Goal: Transaction & Acquisition: Purchase product/service

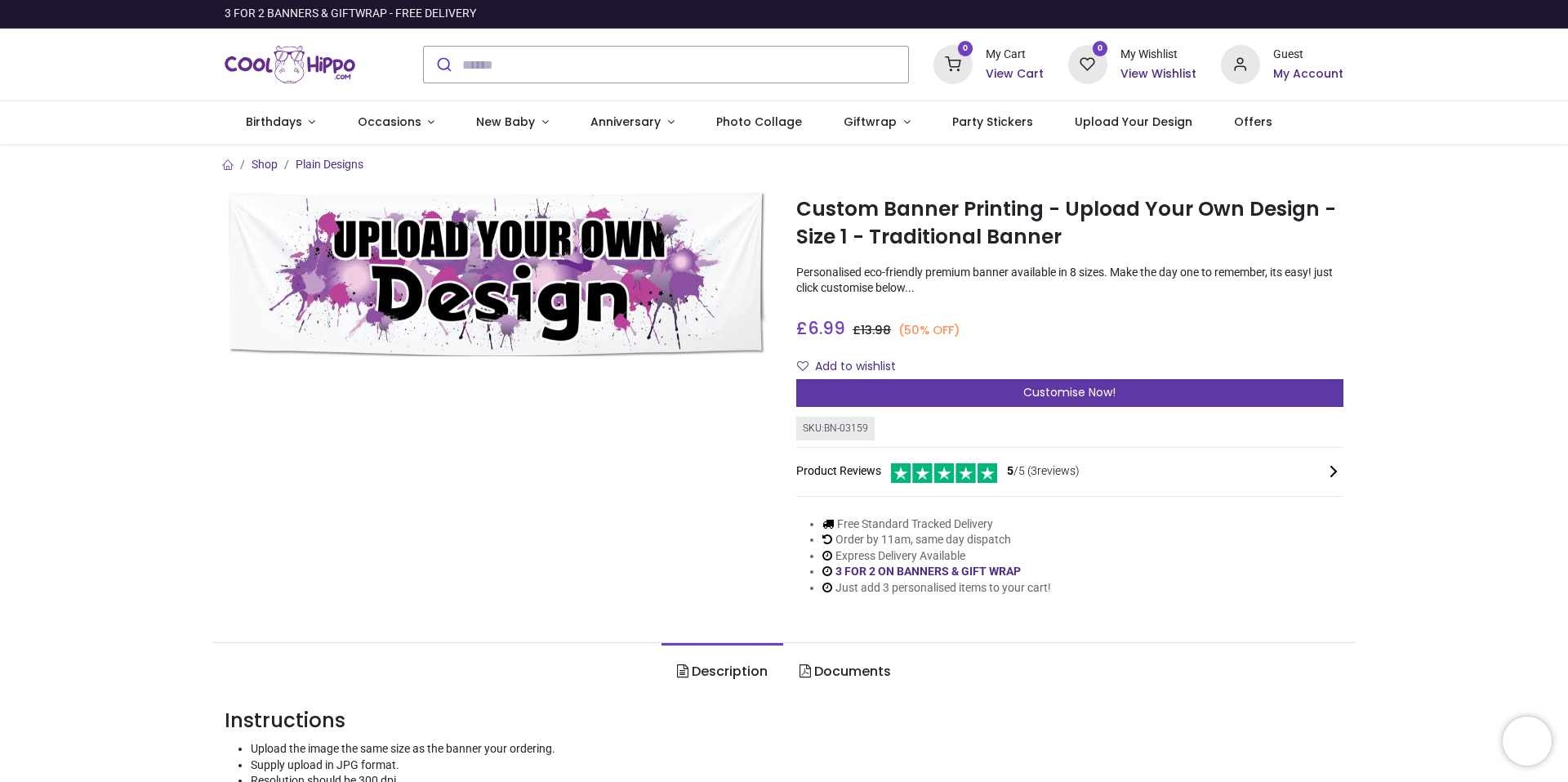
click at [926, 383] on div "Customise Now!" at bounding box center [1069, 393] width 547 height 28
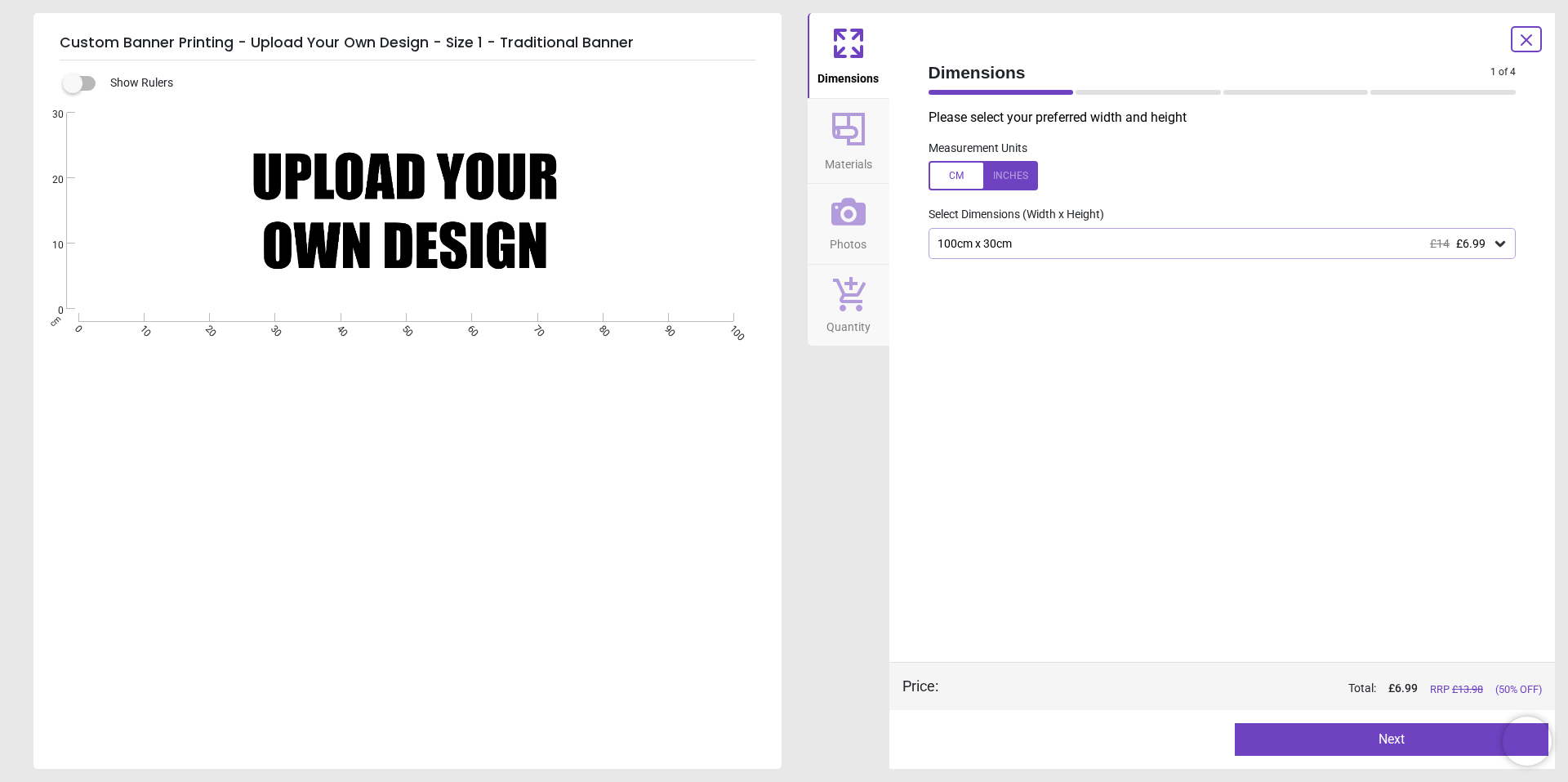
click at [457, 203] on div "Created with Snap null" at bounding box center [406, 211] width 745 height 197
click at [400, 194] on div "Created with Snap null" at bounding box center [406, 211] width 745 height 197
click at [323, 188] on div "Created with Snap null" at bounding box center [406, 211] width 745 height 197
click at [475, 245] on div "Created with Snap null" at bounding box center [406, 211] width 745 height 197
click at [340, 204] on div "Created with Snap null" at bounding box center [406, 211] width 745 height 197
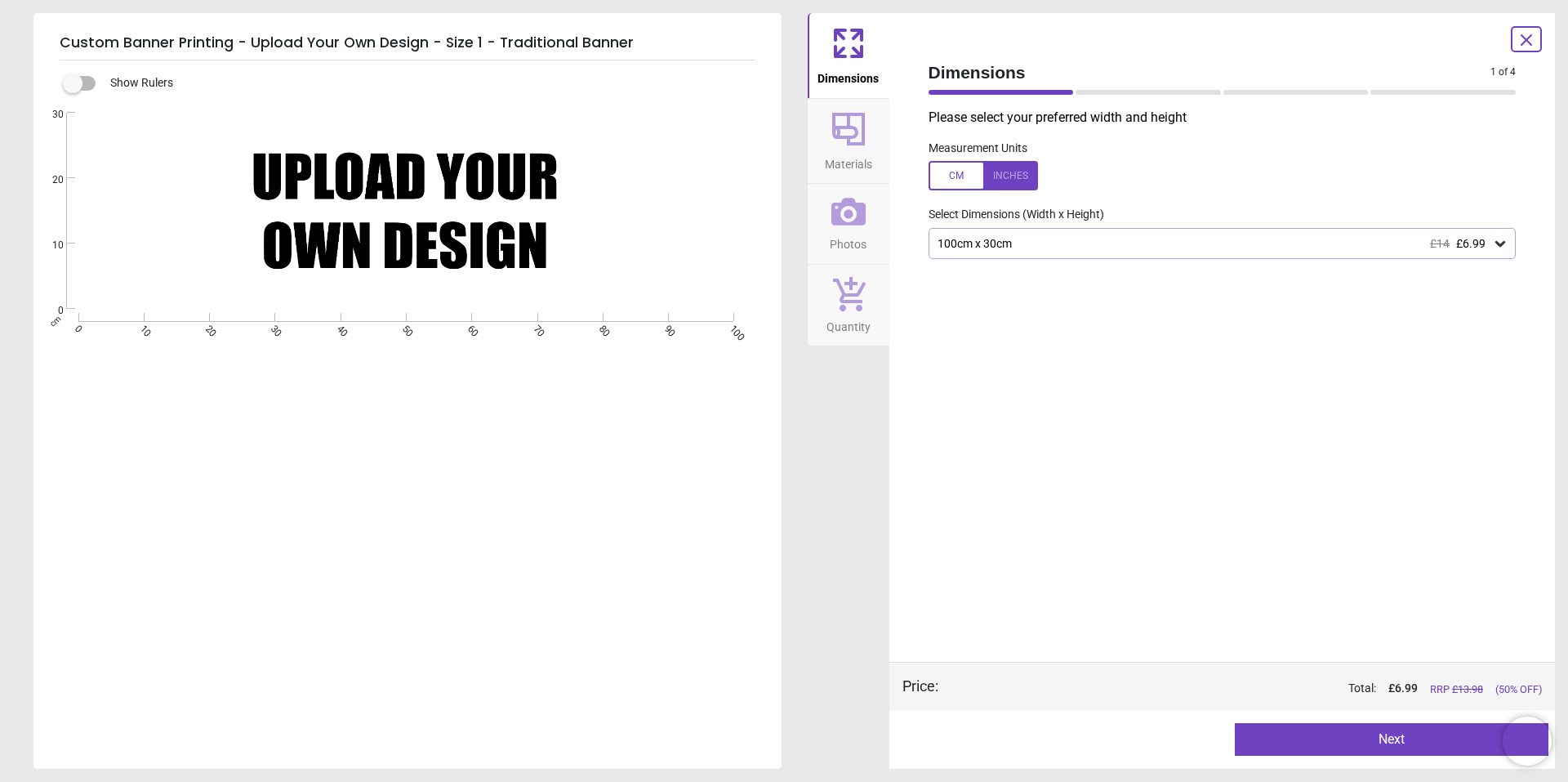
click at [375, 241] on div "Created with Snap null" at bounding box center [406, 211] width 745 height 197
click at [851, 130] on icon at bounding box center [849, 128] width 39 height 39
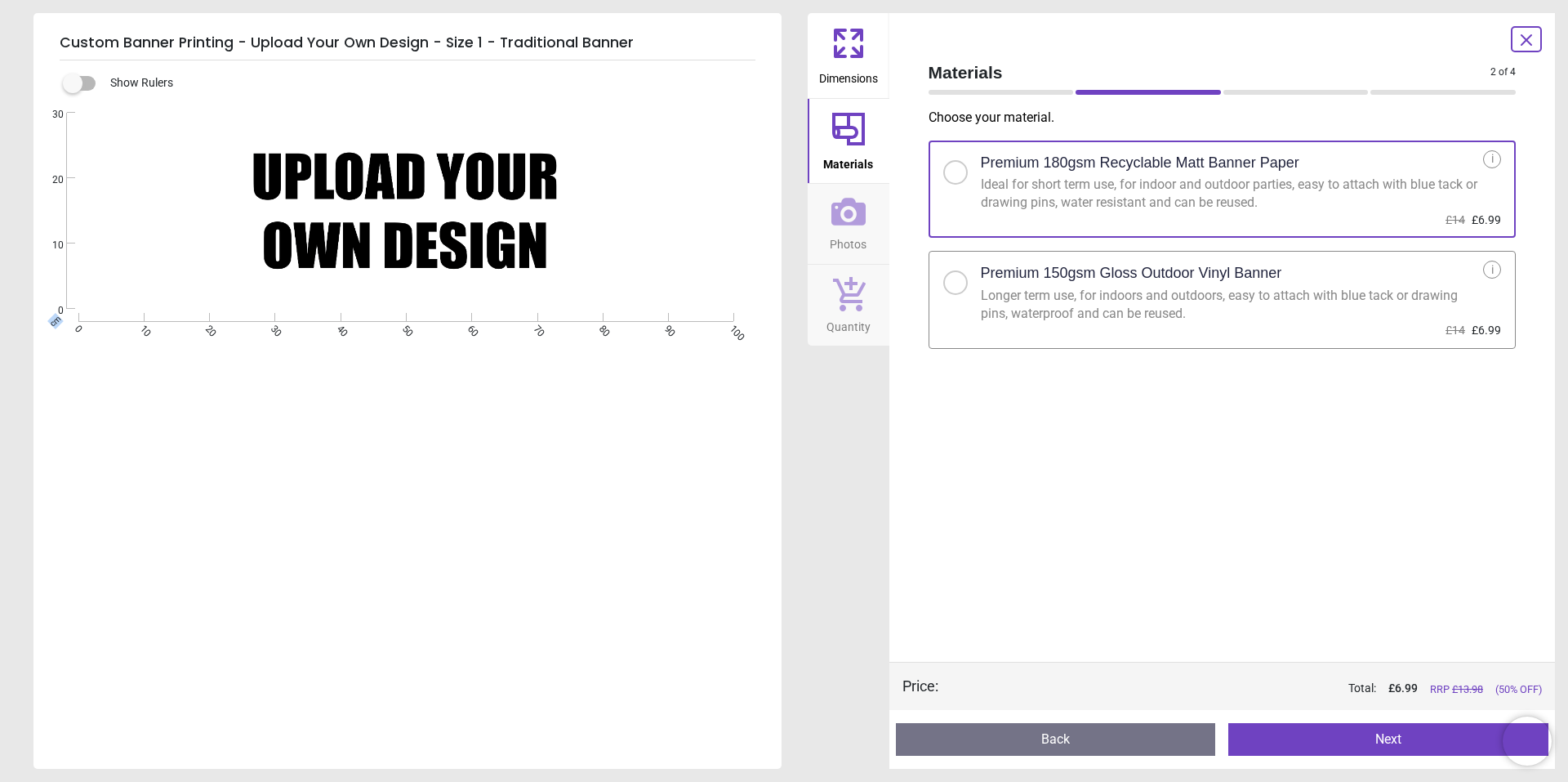
click at [858, 222] on icon at bounding box center [848, 212] width 34 height 28
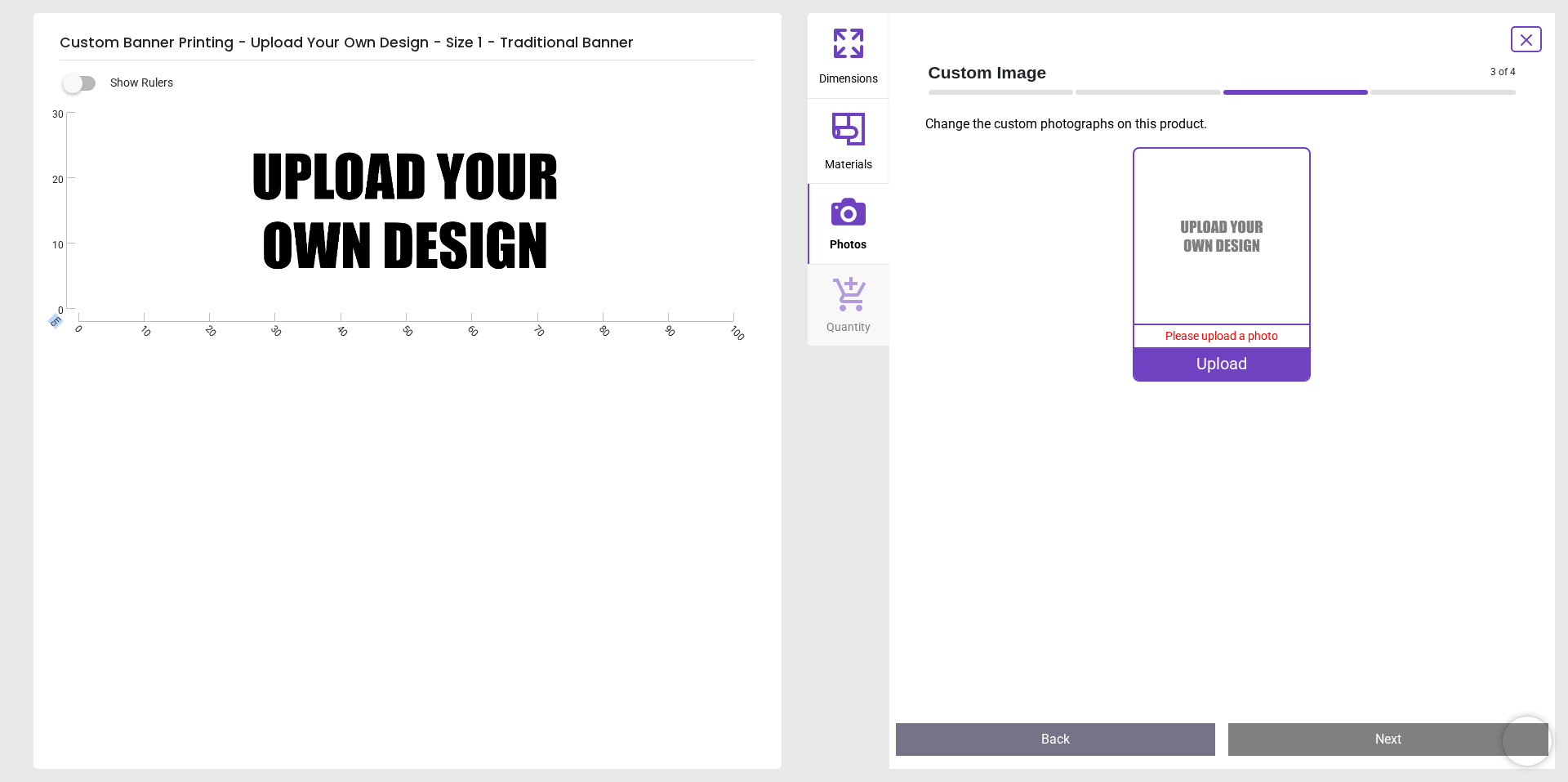
click at [853, 42] on icon at bounding box center [849, 43] width 39 height 39
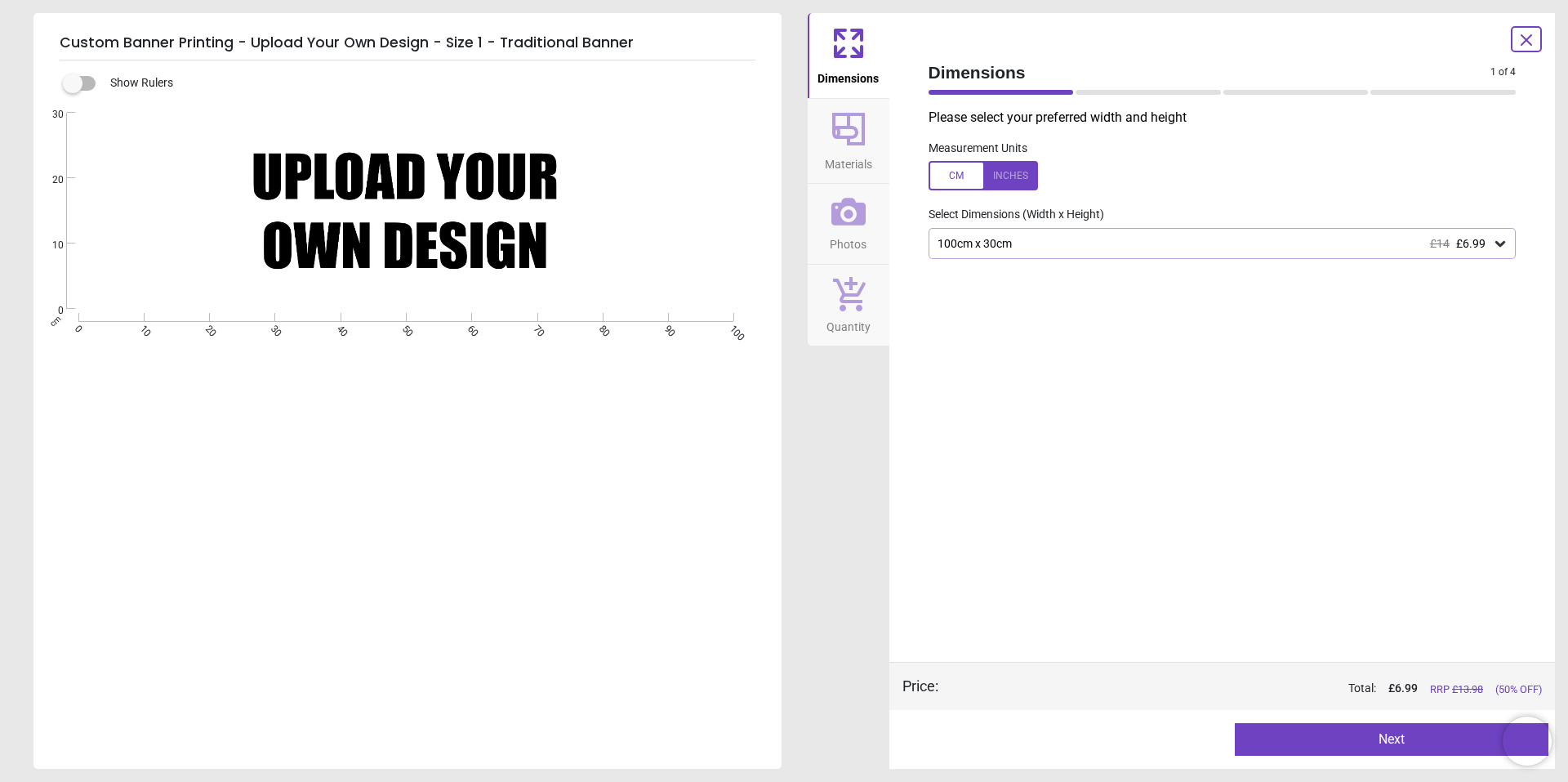
click at [985, 313] on div "Please select your preferred width and height Measurement Units Select Dimensio…" at bounding box center [1223, 385] width 614 height 553
click at [1115, 89] on div "1 of 5" at bounding box center [1223, 93] width 601 height 17
click at [348, 193] on div "Created with Snap null" at bounding box center [406, 211] width 745 height 197
click at [72, 83] on label at bounding box center [72, 83] width 0 height 0
click at [537, 307] on div "Created with Snap null" at bounding box center [406, 211] width 745 height 197
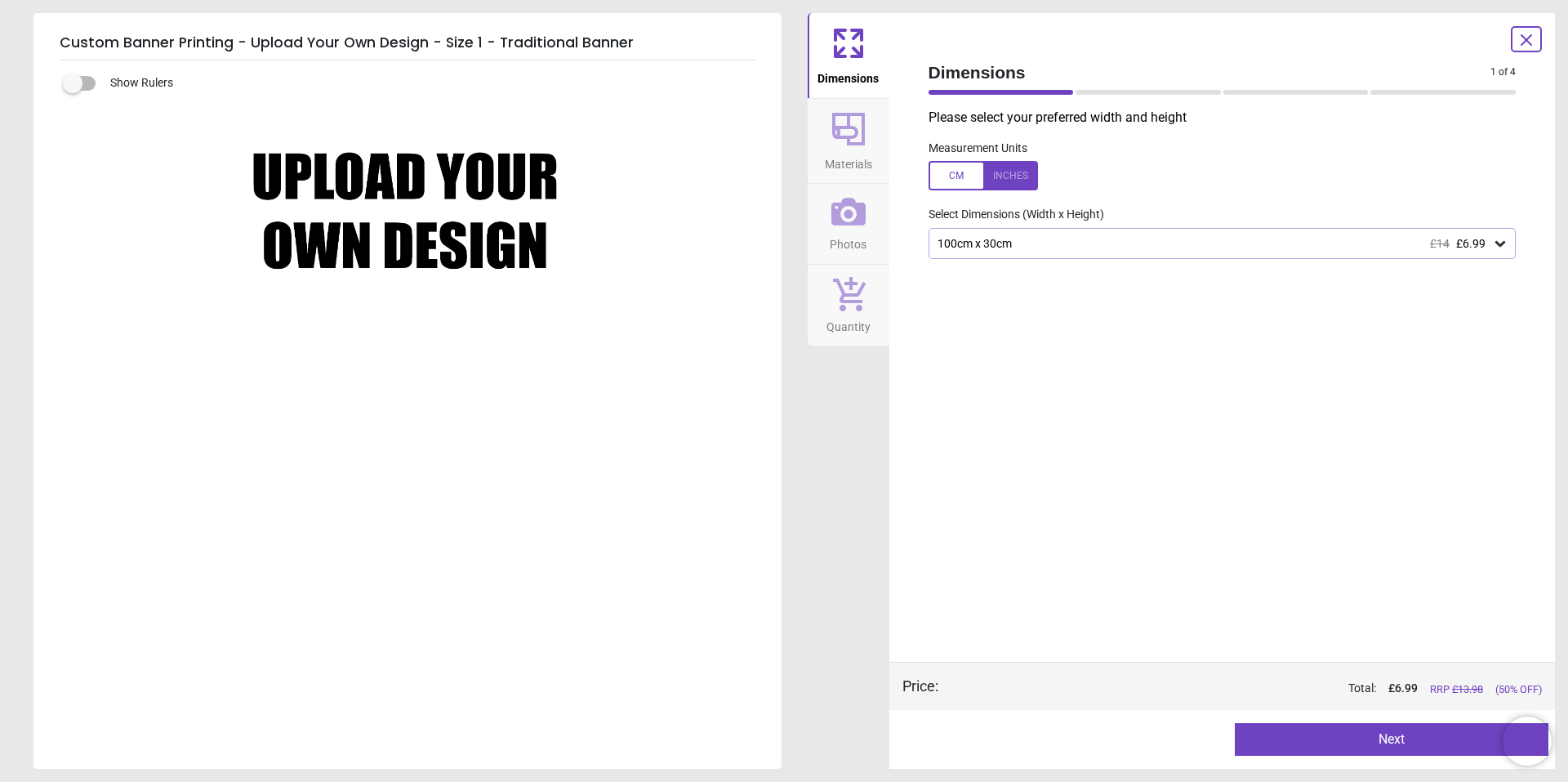
click at [467, 224] on div "Created with Snap null" at bounding box center [406, 211] width 745 height 197
click at [450, 237] on div "Created with Snap null" at bounding box center [406, 211] width 745 height 197
click at [283, 160] on div "Created with Snap null" at bounding box center [406, 211] width 745 height 197
click at [1517, 38] on icon at bounding box center [1526, 39] width 19 height 19
